Goal: Communication & Community: Answer question/provide support

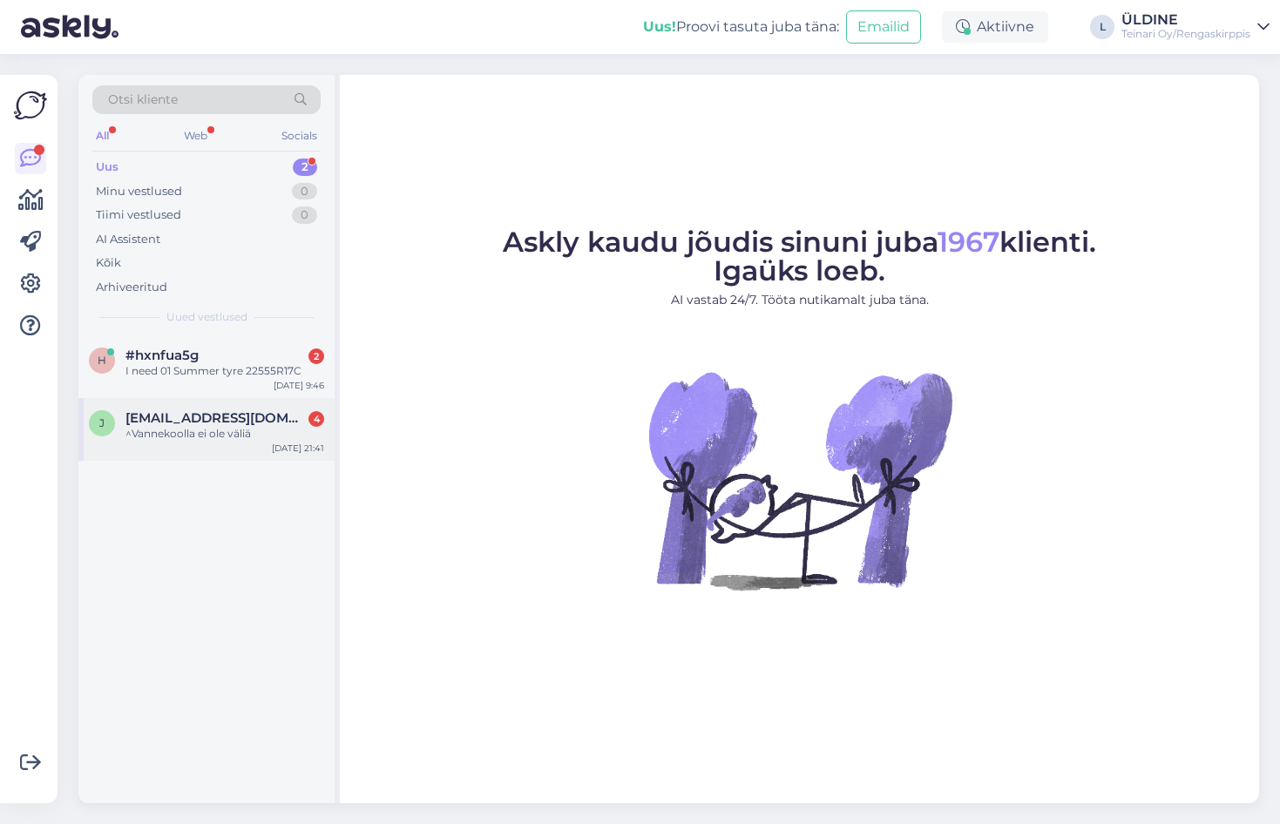
click at [195, 429] on div "^Vannekoolla ei ole väliä" at bounding box center [224, 434] width 199 height 16
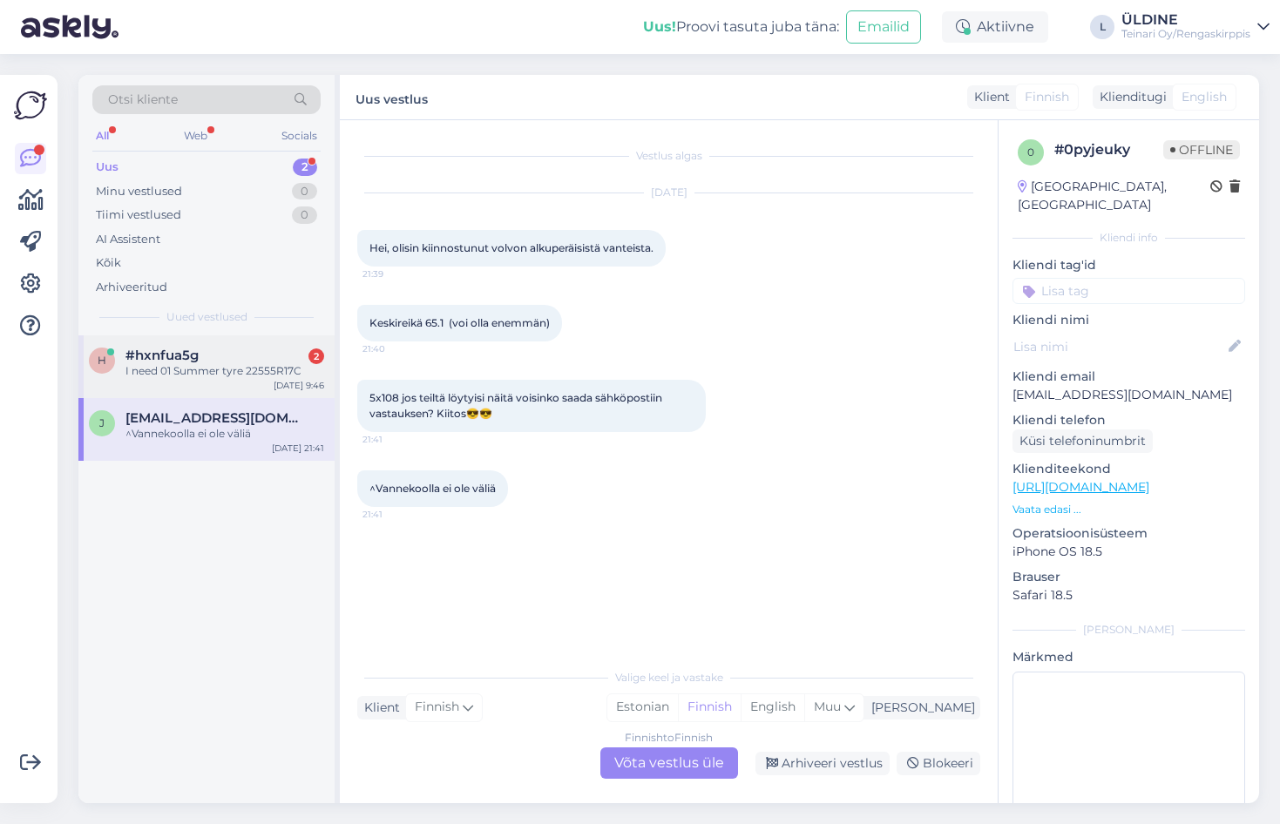
click at [186, 366] on div "I need 01 Summer tyre 22555R17C" at bounding box center [224, 371] width 199 height 16
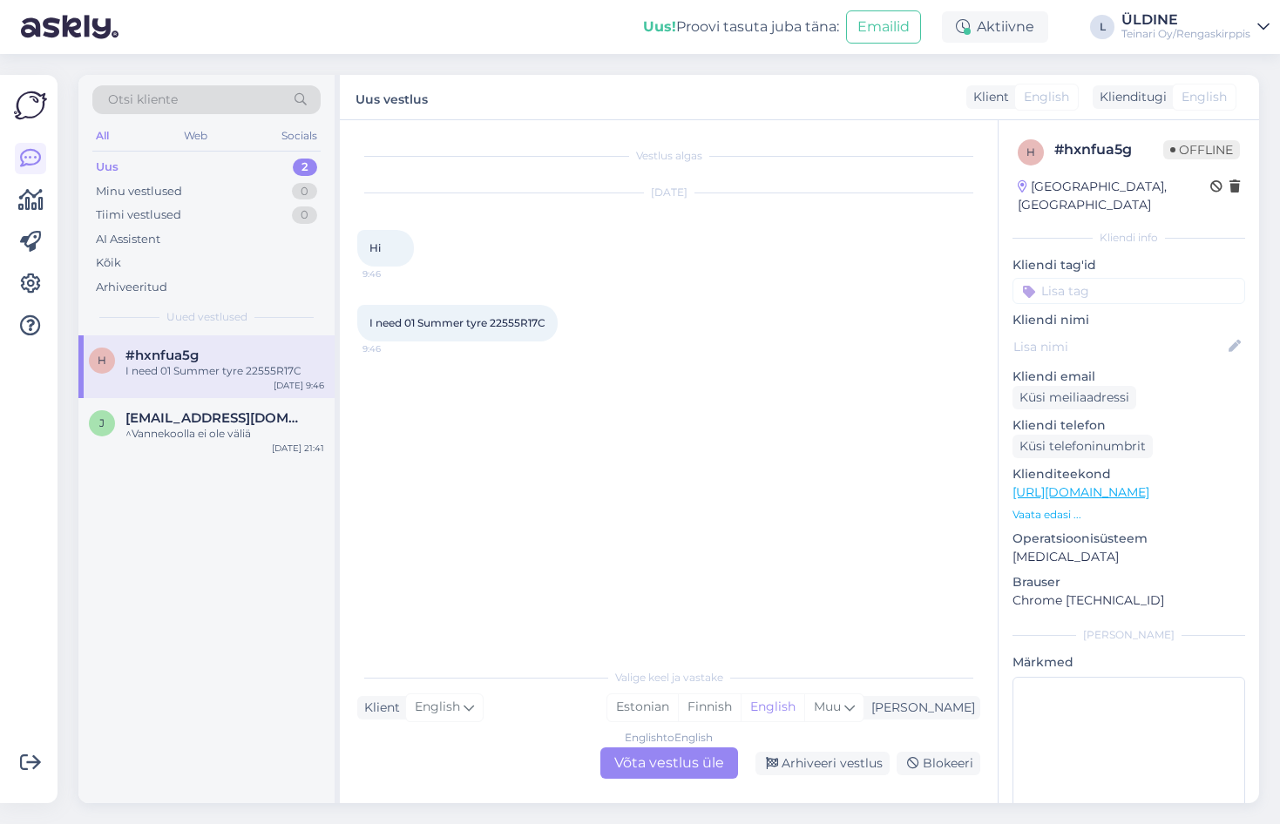
click at [653, 762] on div "English to English Võta vestlus üle" at bounding box center [669, 762] width 138 height 31
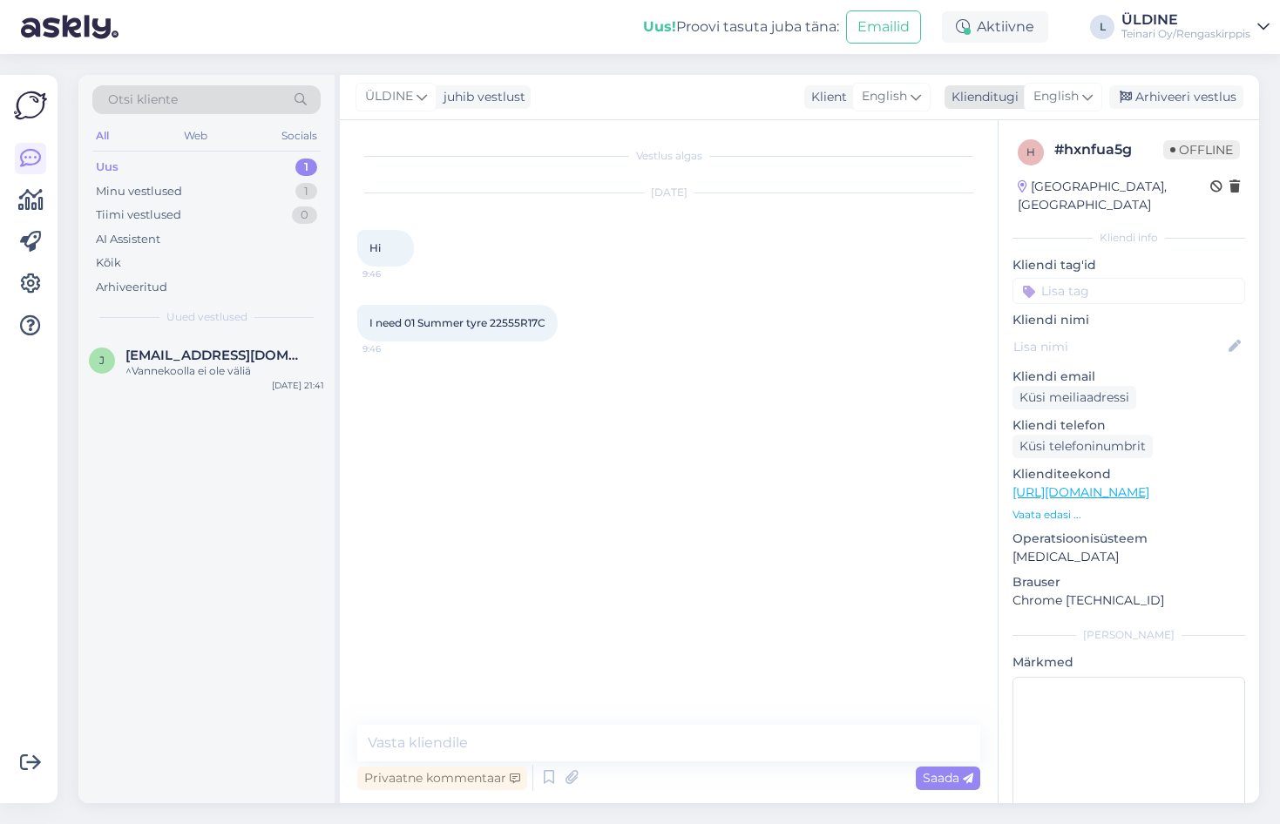
click at [1068, 97] on span "English" at bounding box center [1055, 96] width 45 height 19
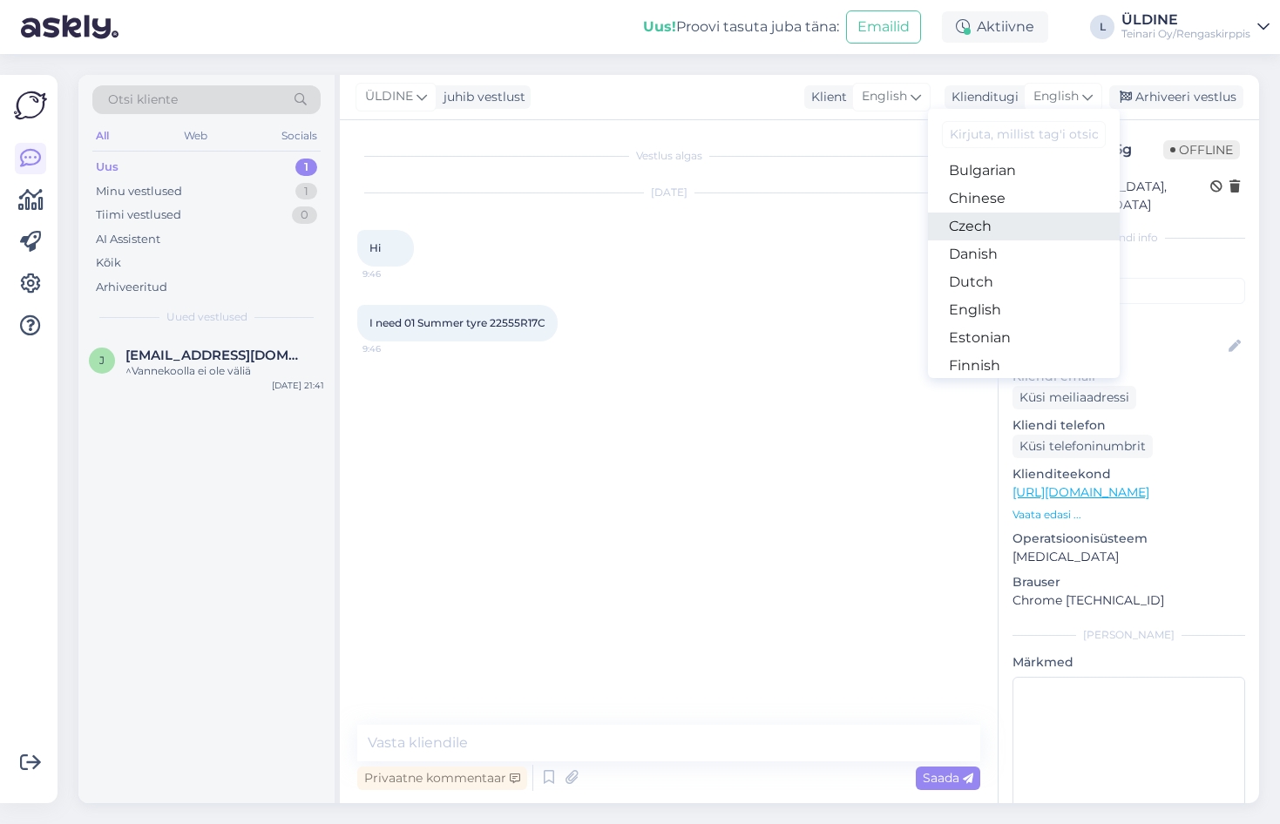
scroll to position [87, 0]
drag, startPoint x: 984, startPoint y: 335, endPoint x: 996, endPoint y: 342, distance: 14.0
click at [984, 335] on link "Finnish" at bounding box center [1024, 338] width 192 height 28
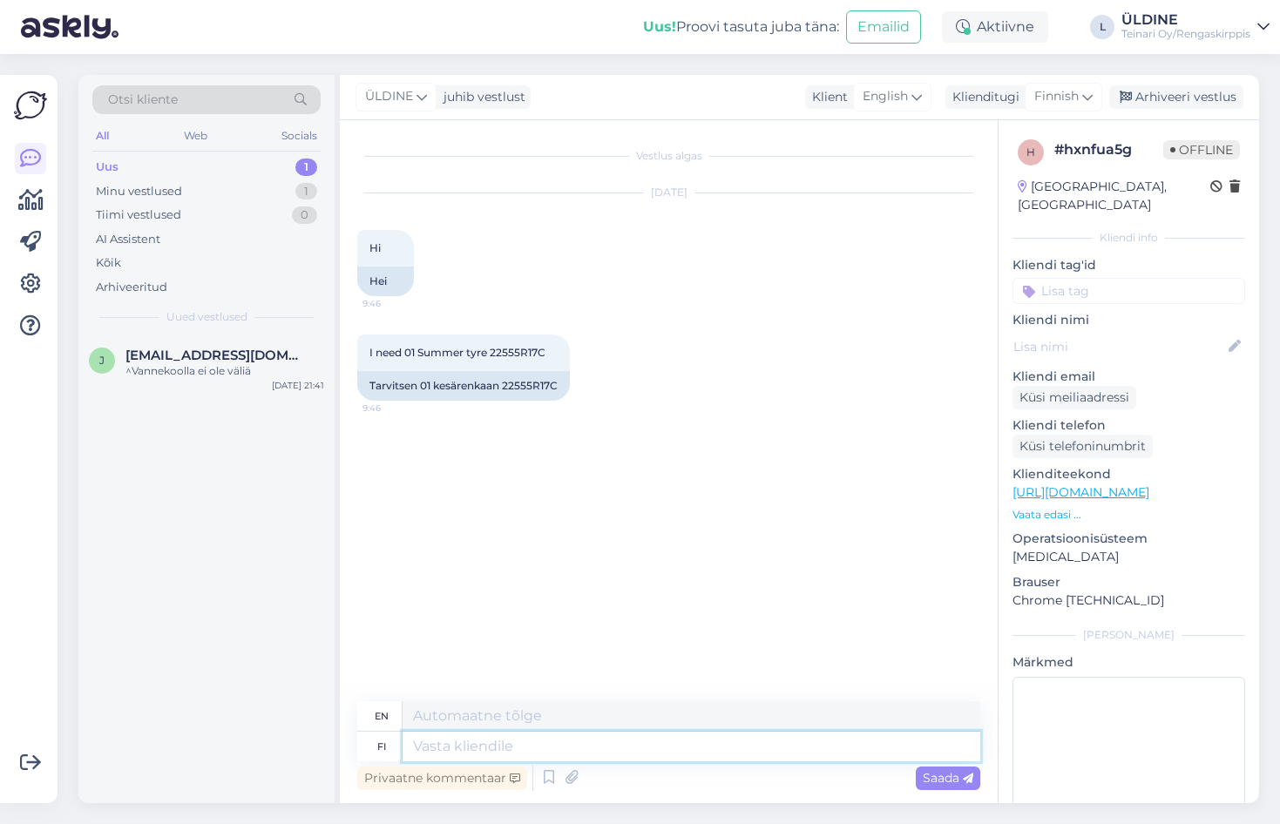
click at [510, 751] on textarea at bounding box center [690, 747] width 577 height 30
type textarea "Moi."
type textarea "Hi."
type textarea "Moi. Sinule s"
type textarea "Hi. To you"
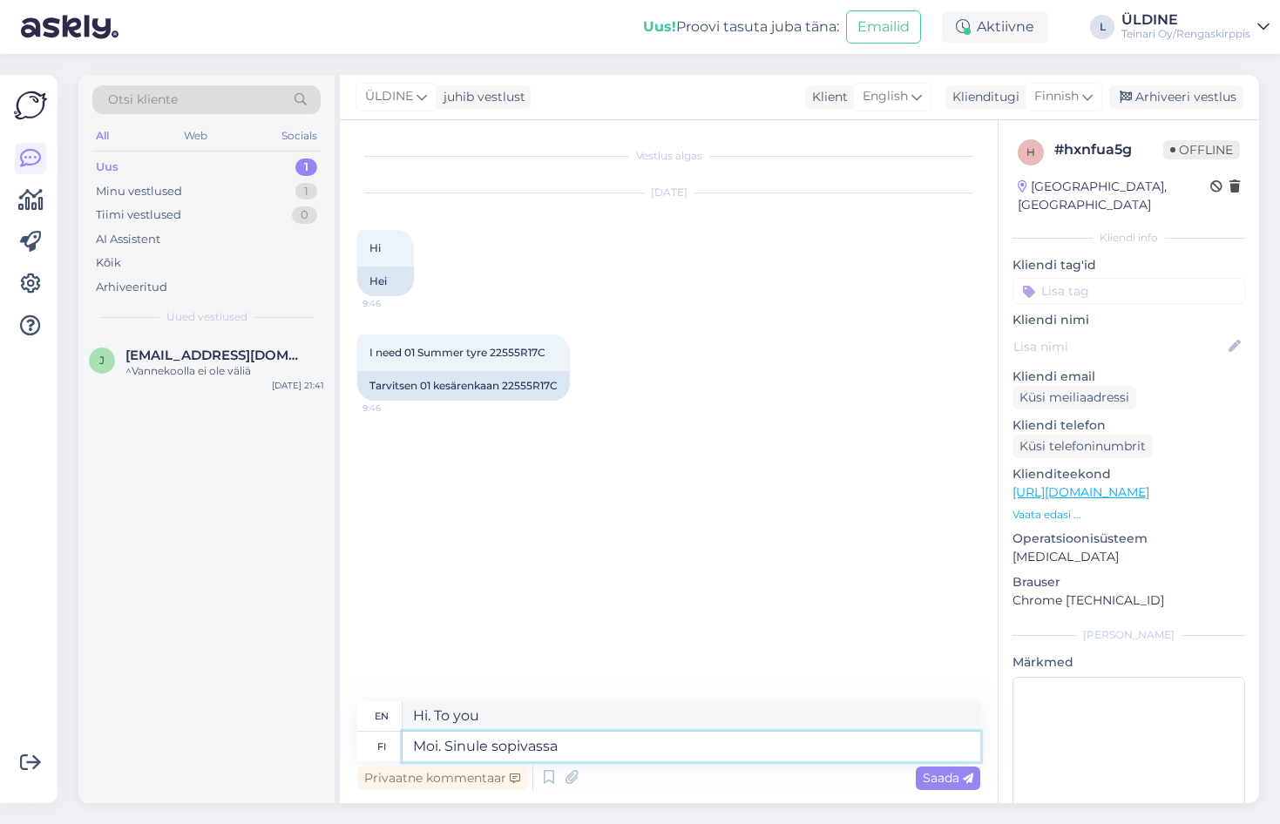
type textarea "Moi. Sinule sopivassa"
type textarea "Hi. At your convenience."
type textarea "Moi. Sinule sopivassa koossa"
type textarea "Hi. In the right size for you."
type textarea "Moi. Sinule sopivassa koossa renkaat"
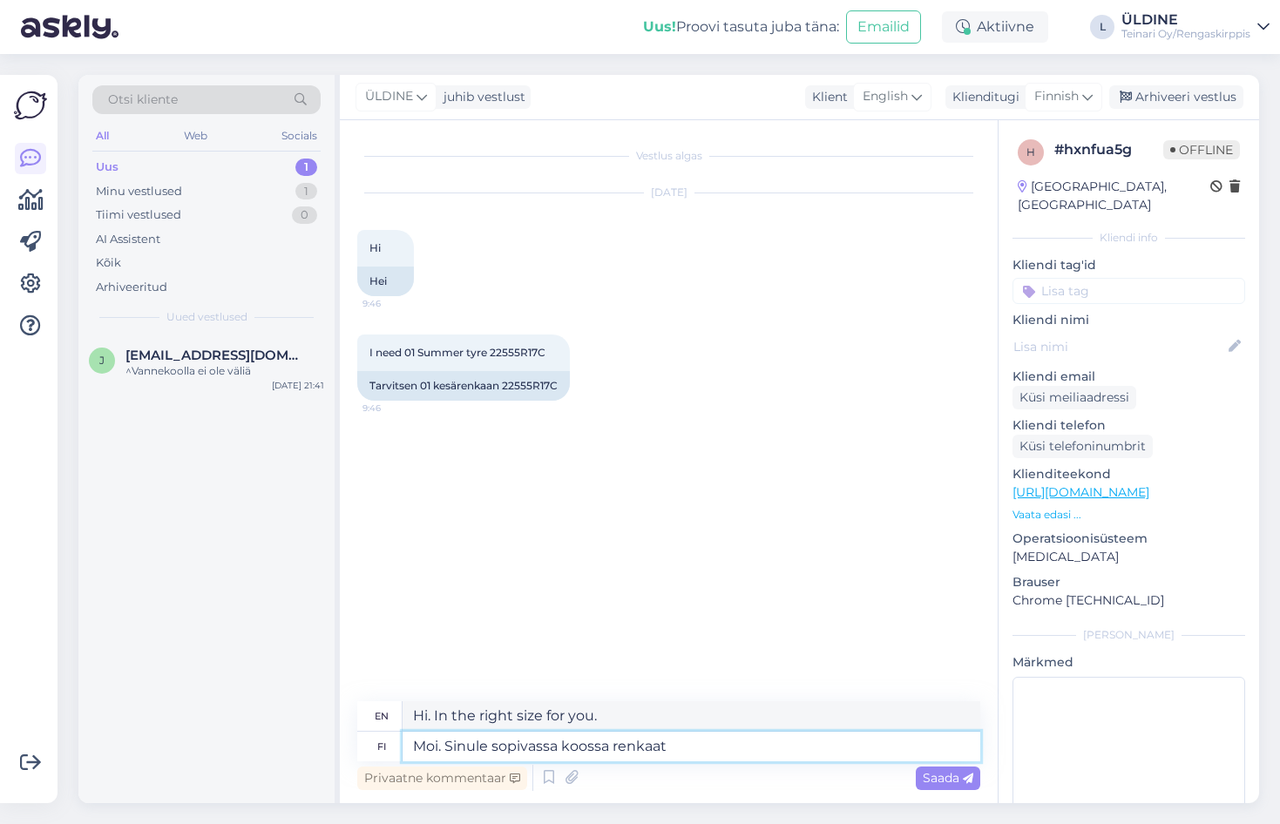
type textarea "Hi. Tires in the right size for you."
type textarea "Moi. Sinule sopivassa koossa renkaat löytyy"
type textarea "Hi. We have tires in the right size for you."
type textarea "Moi. Sinule sopivassa koossa renkaat löytyy tästä l"
type textarea "Hi. You can find tires in the right size for you here."
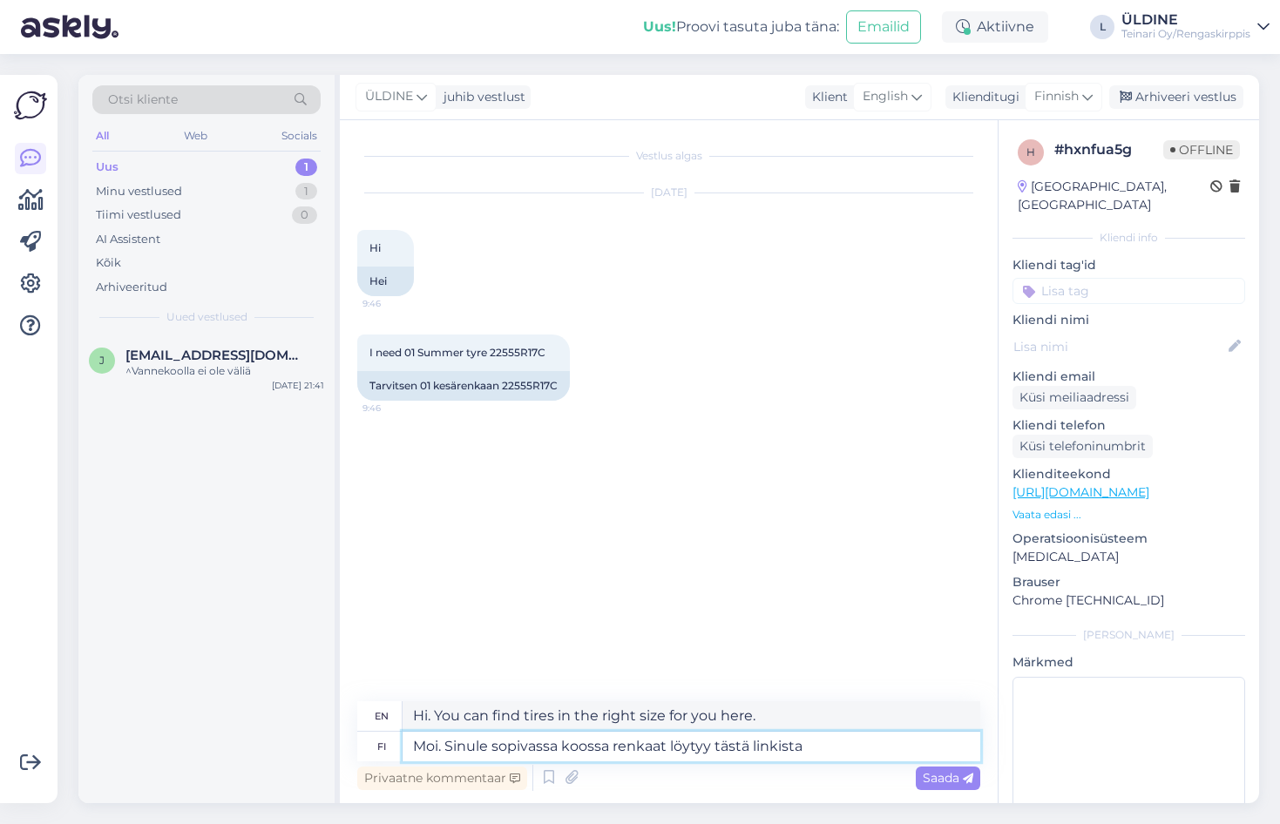
type textarea "Moi. Sinule sopivassa koossa renkaat löytyy tästä linkista:"
type textarea "Hi. You can find tires in the right size for you at this link."
type textarea "Moi. Sinule sopivassa koossa renkaat löytyy tästä linkista:"
type textarea "Hi. You can find tires in the right size for you at this link:"
paste textarea "[URL][DOMAIN_NAME]"
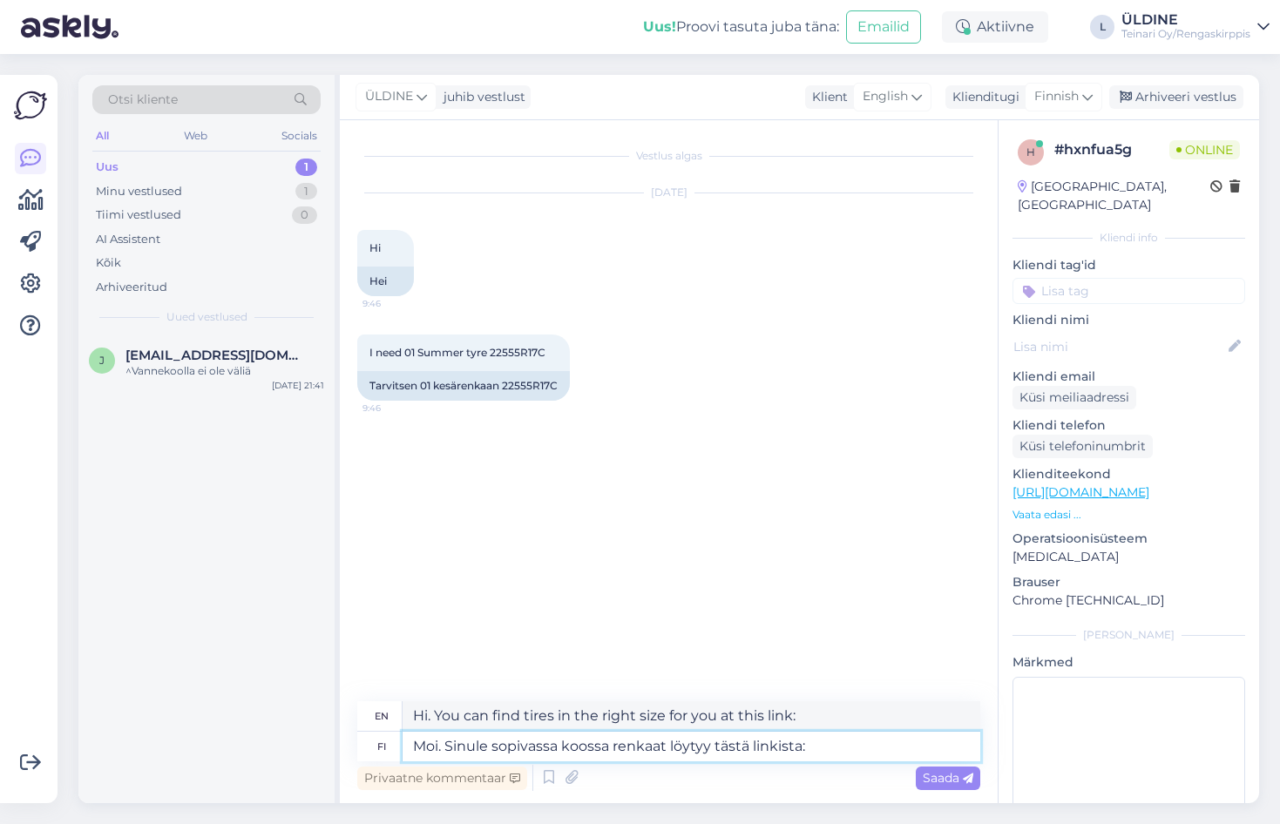
type textarea "Moi. Sinule sopivassa koossa renkaat löytyy tästä linkista: [URL][DOMAIN_NAME]"
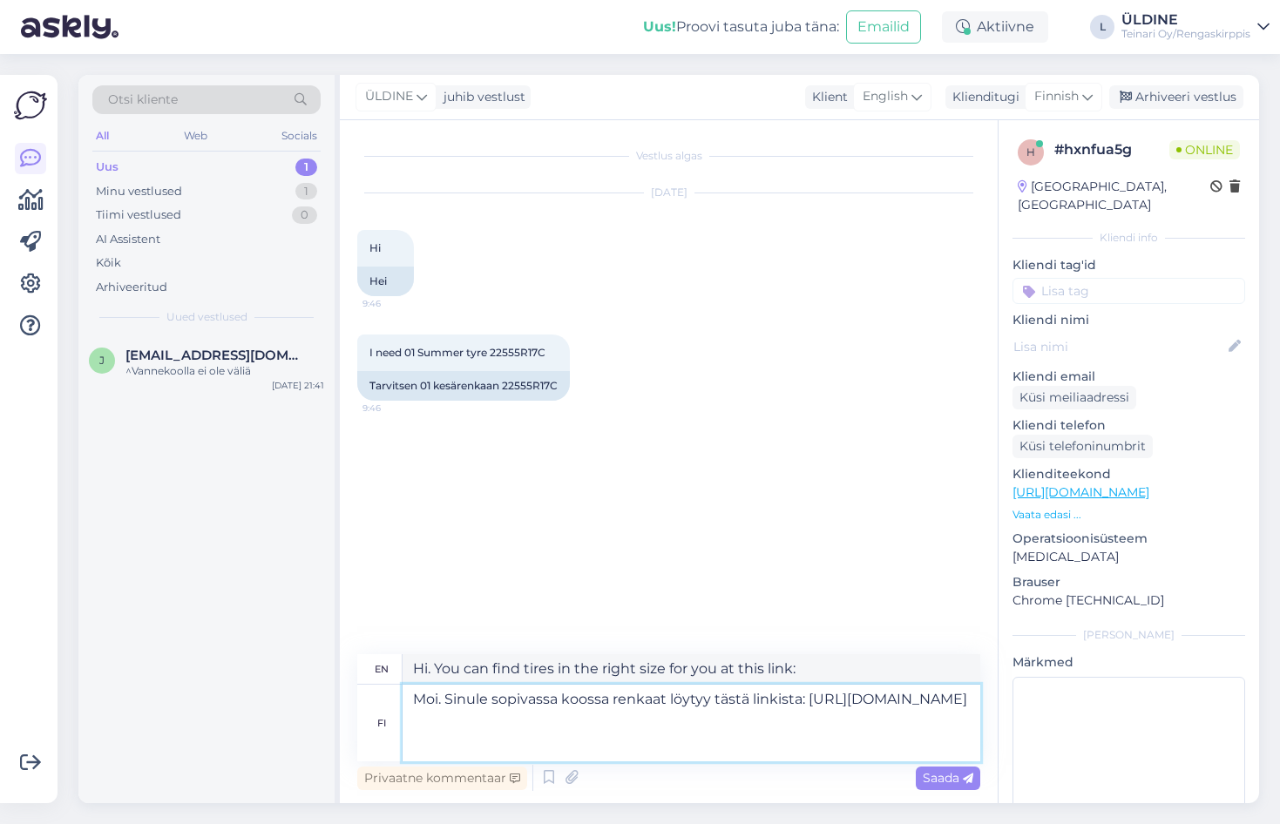
type textarea "Hi. You can find tires in the right size for you at this link: [URL][DOMAIN_NAM…"
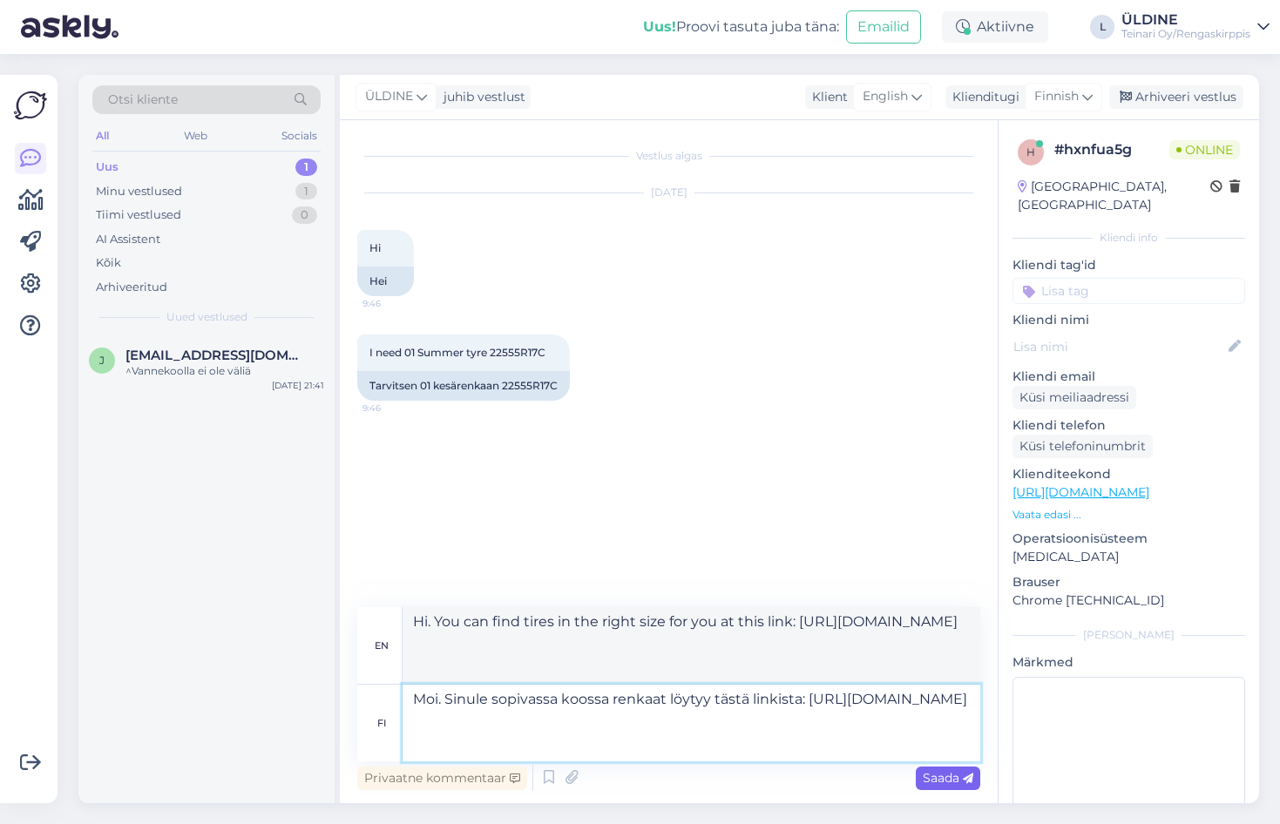
type textarea "Moi. Sinule sopivassa koossa renkaat löytyy tästä linkista: [URL][DOMAIN_NAME]"
drag, startPoint x: 929, startPoint y: 773, endPoint x: 1029, endPoint y: 778, distance: 100.3
click at [932, 773] on span "Saada" at bounding box center [947, 778] width 51 height 16
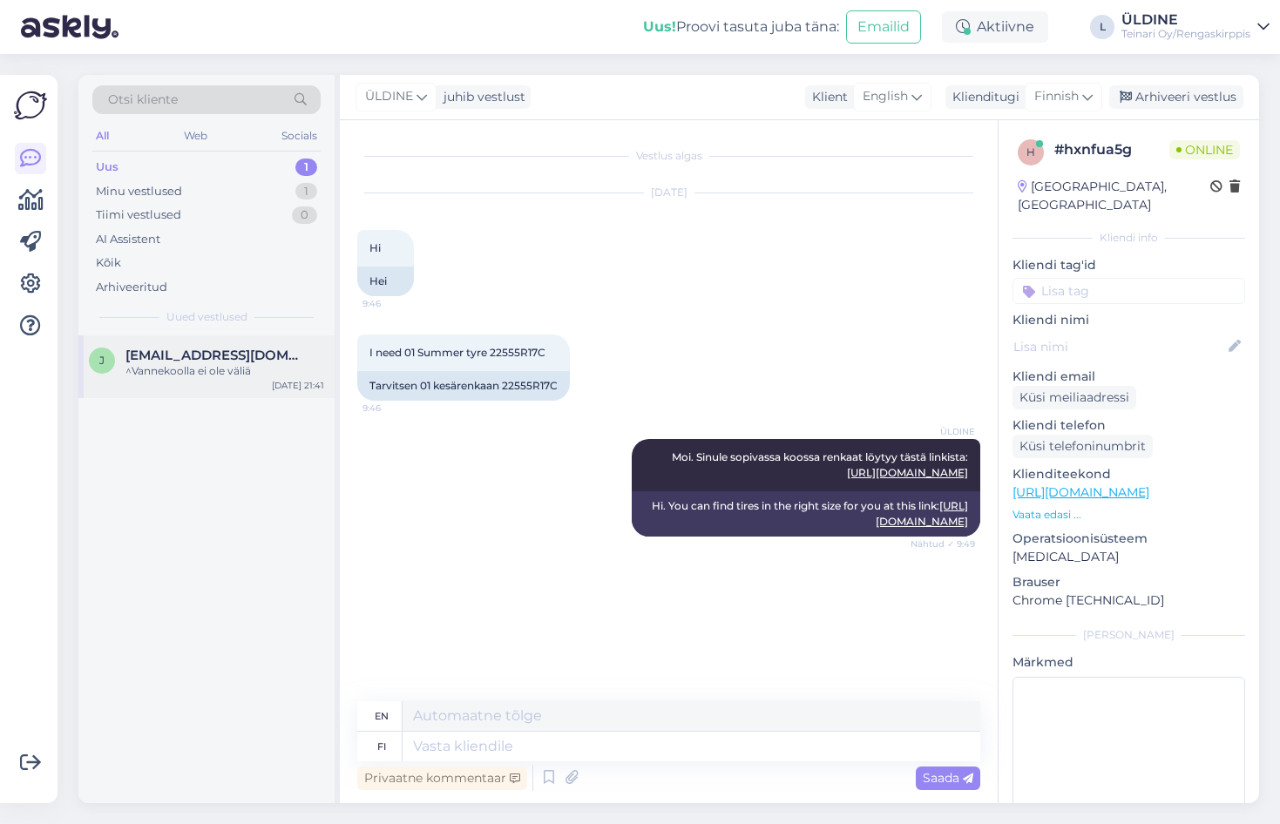
drag, startPoint x: 196, startPoint y: 352, endPoint x: 230, endPoint y: 357, distance: 34.4
click at [196, 352] on span "[EMAIL_ADDRESS][DOMAIN_NAME]" at bounding box center [215, 356] width 181 height 16
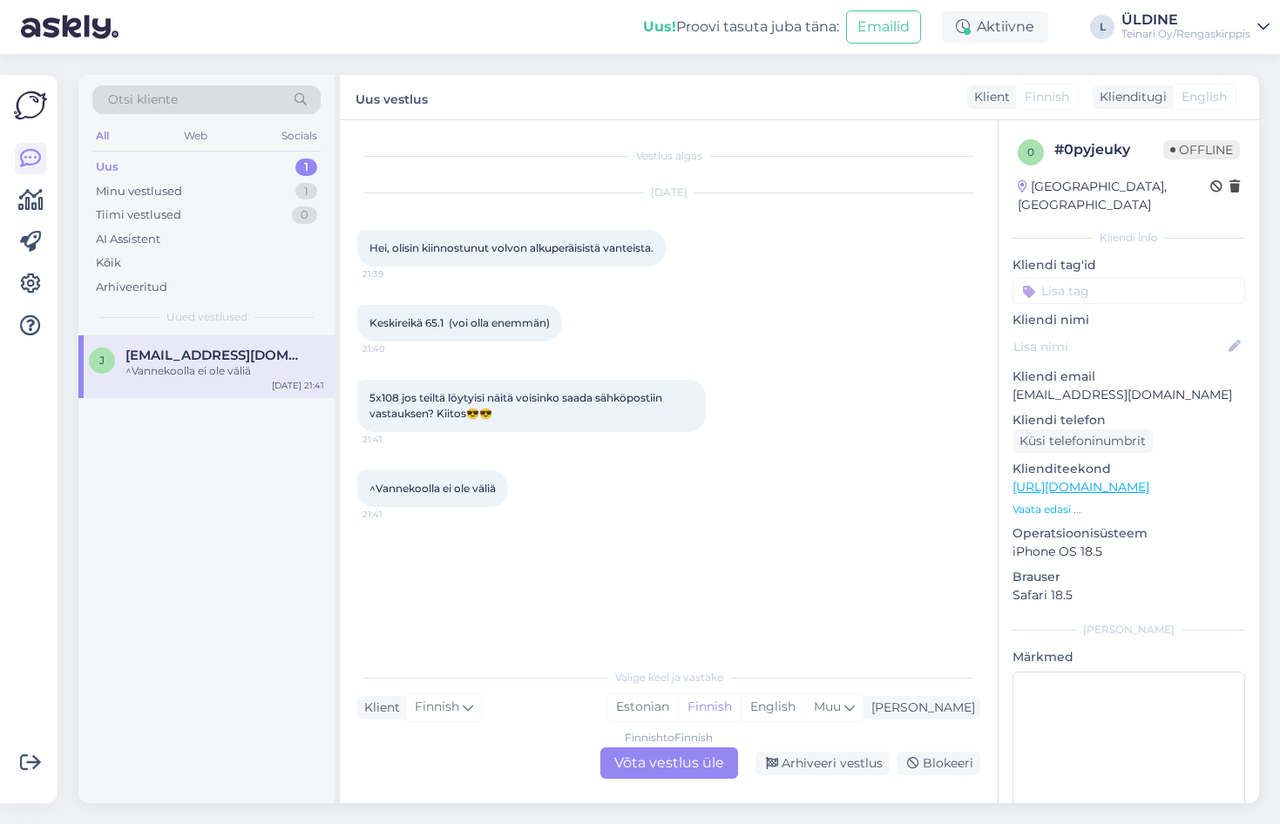
drag, startPoint x: 639, startPoint y: 760, endPoint x: 654, endPoint y: 760, distance: 14.8
click at [654, 760] on div "Finnish to Finnish Võta vestlus üle" at bounding box center [669, 762] width 138 height 31
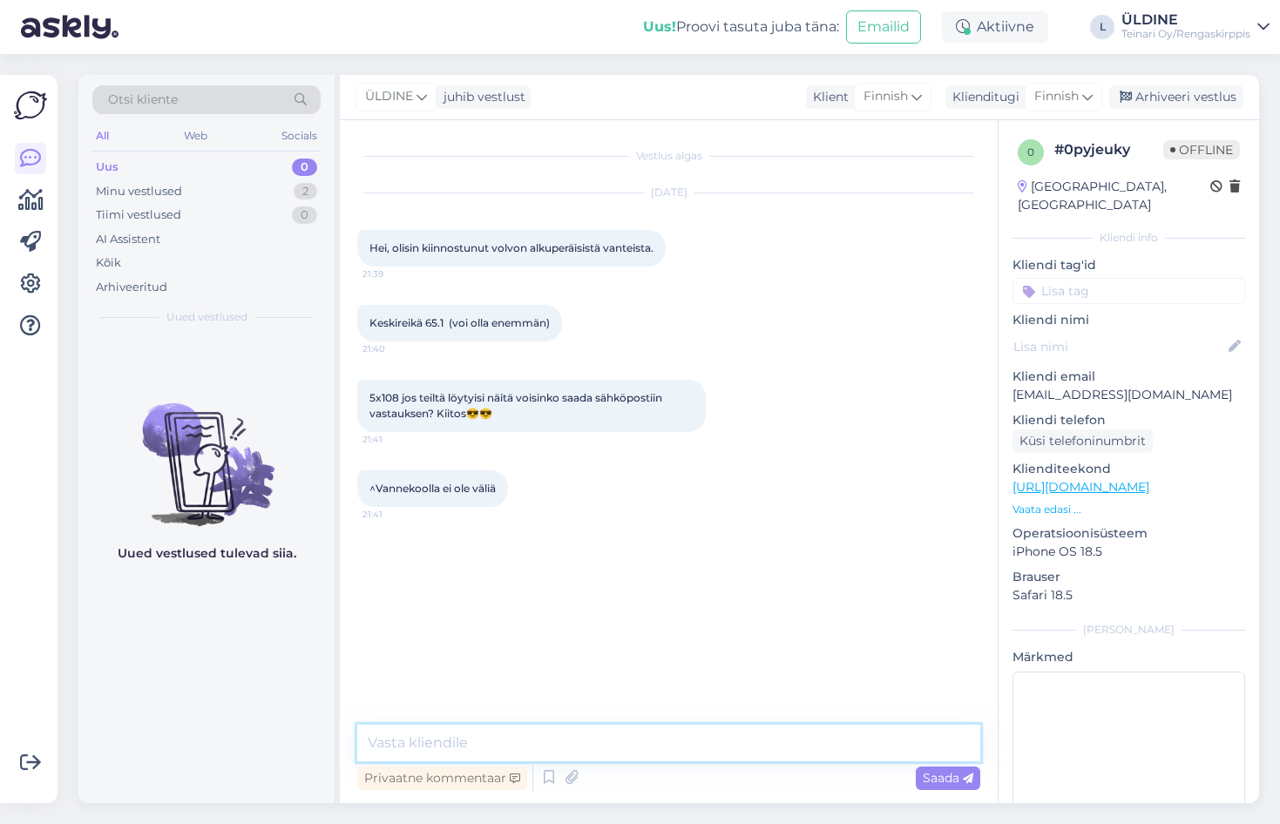
click at [510, 737] on textarea at bounding box center [668, 743] width 623 height 37
type textarea "moi. [PERSON_NAME] tiedot myös et-sta. voisitko lähetä auton rekkarin?"
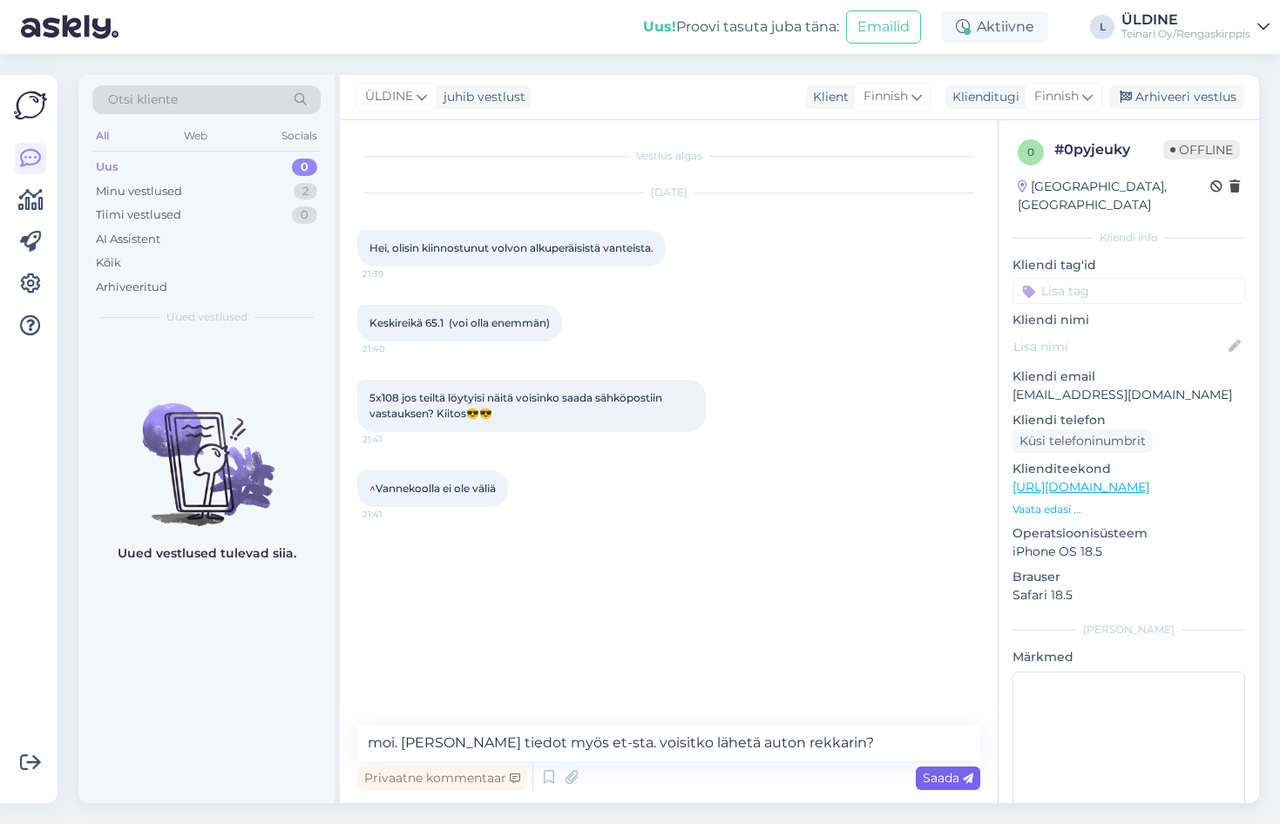
click at [950, 774] on span "Saada" at bounding box center [947, 778] width 51 height 16
